Goal: Information Seeking & Learning: Learn about a topic

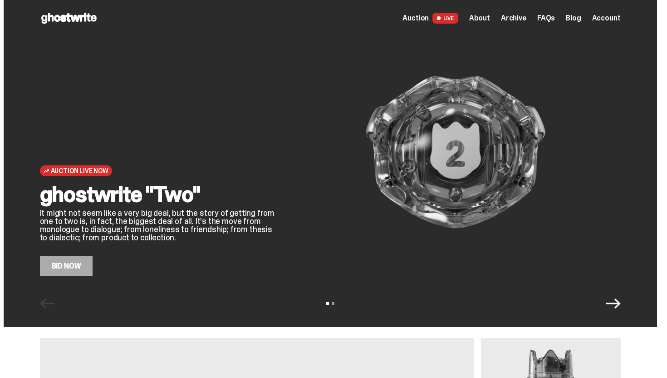
click at [48, 19] on icon at bounding box center [69, 18] width 58 height 15
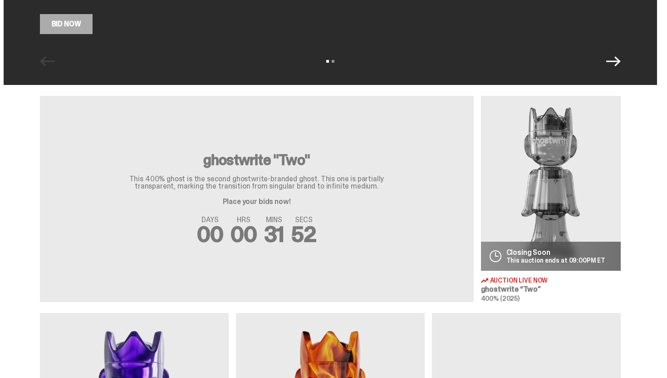
scroll to position [326, 0]
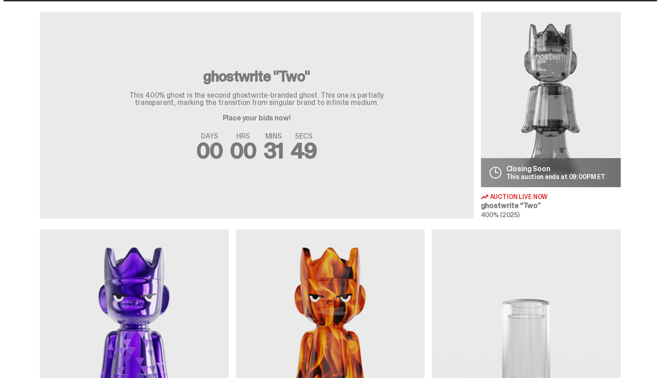
click at [540, 131] on img at bounding box center [551, 99] width 140 height 175
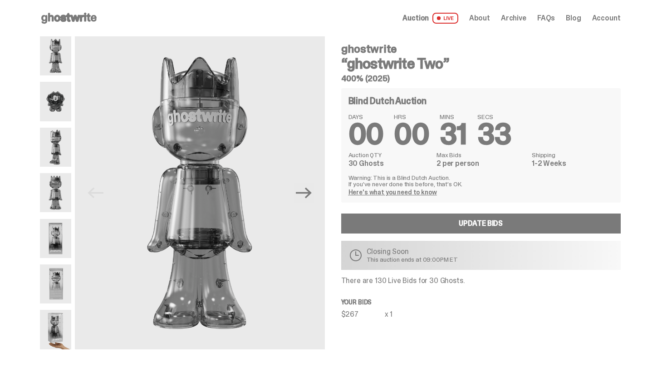
click at [518, 20] on span "Archive" at bounding box center [513, 18] width 25 height 7
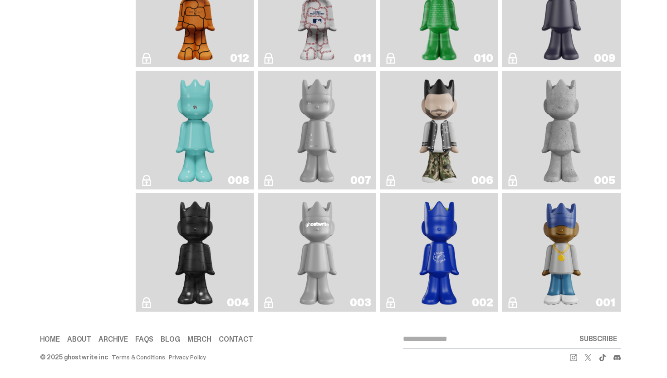
scroll to position [1610, 0]
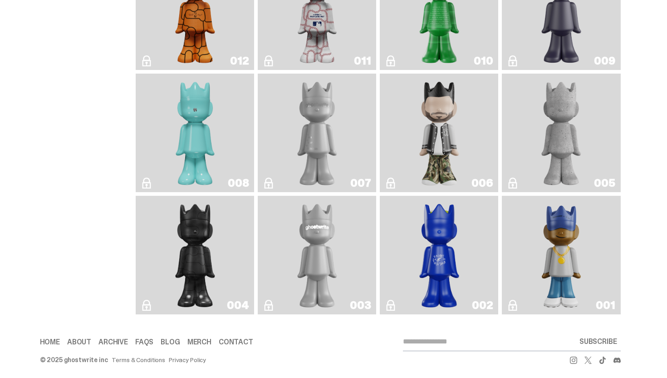
click at [318, 240] on img "ghostwriter" at bounding box center [317, 254] width 48 height 111
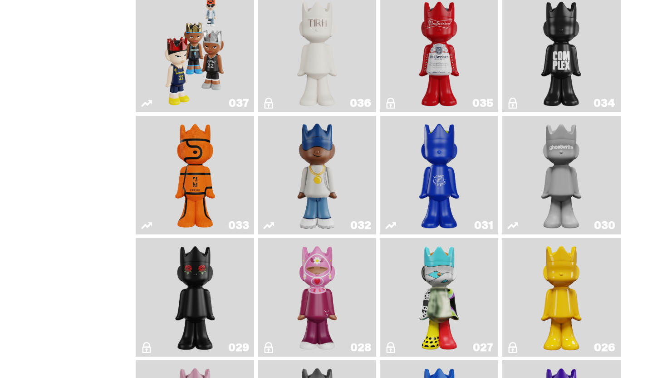
scroll to position [789, 0]
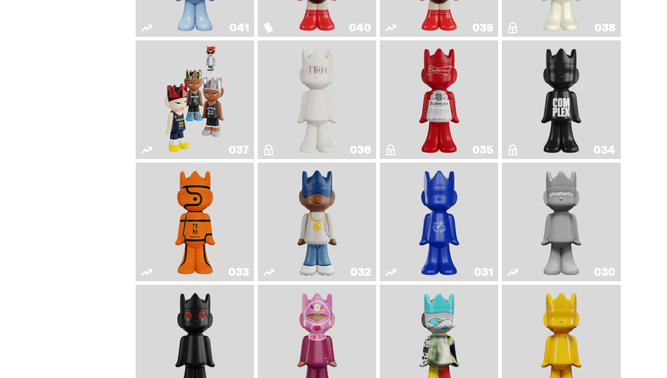
click at [567, 239] on img "One" at bounding box center [561, 221] width 63 height 111
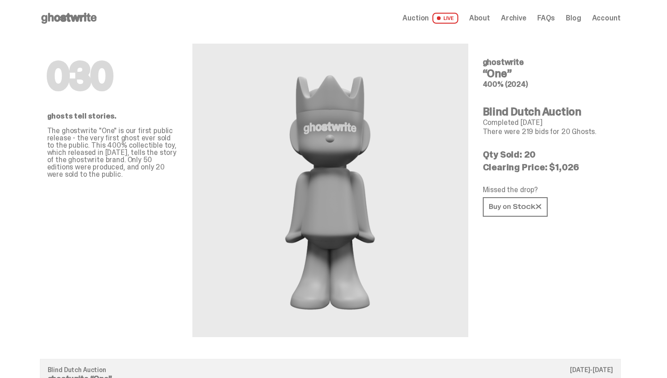
click at [520, 19] on span "Archive" at bounding box center [513, 18] width 25 height 7
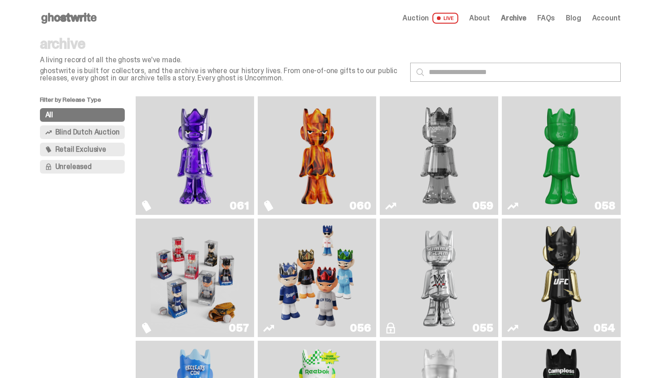
click at [440, 183] on img "Two" at bounding box center [439, 155] width 89 height 111
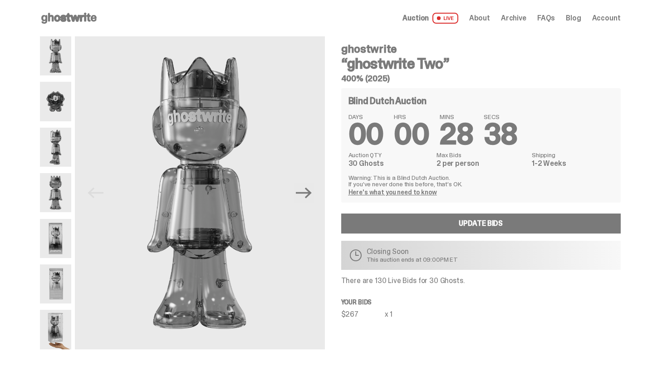
click at [86, 18] on icon at bounding box center [69, 18] width 58 height 15
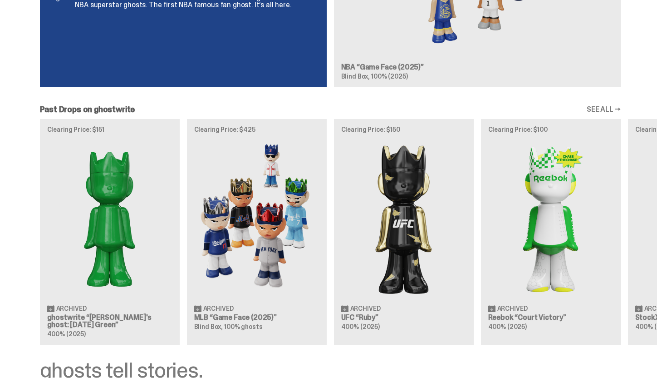
scroll to position [742, 0]
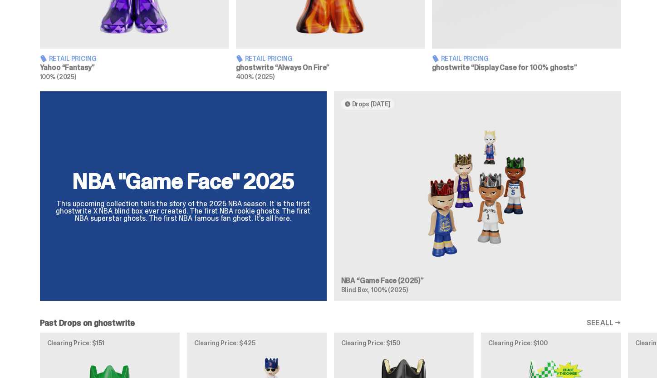
click at [411, 201] on div "NBA "Game Face" 2025 This upcoming collection tells the story of the 2025 NBA s…" at bounding box center [331, 199] width 654 height 217
click at [261, 197] on div "NBA "Game Face" 2025 This upcoming collection tells the story of the 2025 NBA s…" at bounding box center [331, 199] width 654 height 217
click at [401, 197] on div "NBA "Game Face" 2025 This upcoming collection tells the story of the 2025 NBA s…" at bounding box center [331, 199] width 654 height 217
click at [401, 195] on div "NBA "Game Face" 2025 This upcoming collection tells the story of the 2025 NBA s…" at bounding box center [331, 199] width 654 height 217
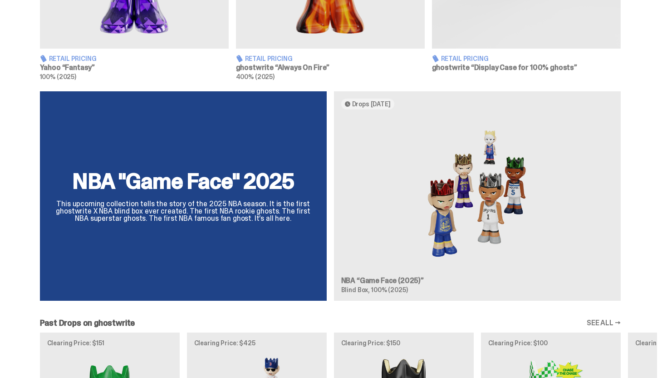
click at [443, 204] on div "NBA "Game Face" 2025 This upcoming collection tells the story of the 2025 NBA s…" at bounding box center [331, 199] width 654 height 217
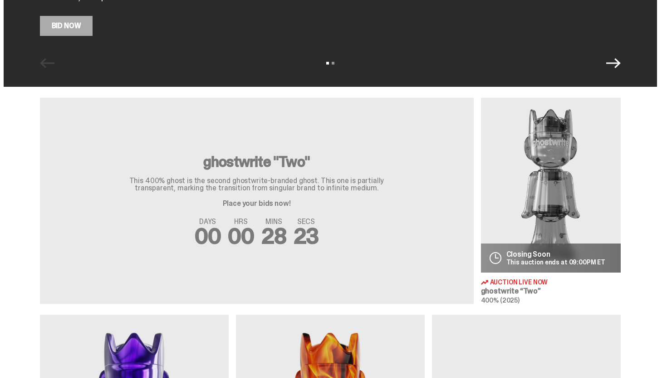
scroll to position [0, 0]
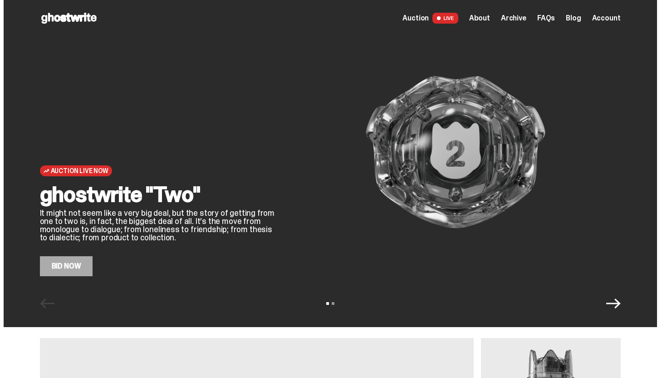
click at [630, 309] on div "View slide 1 View slide 2" at bounding box center [331, 303] width 654 height 15
click at [626, 307] on div "View slide 1 View slide 2" at bounding box center [331, 303] width 654 height 15
